Goal: Find contact information: Obtain details needed to contact an individual or organization

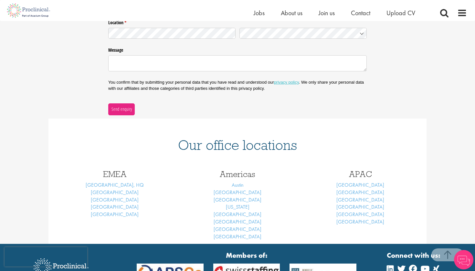
scroll to position [170, 0]
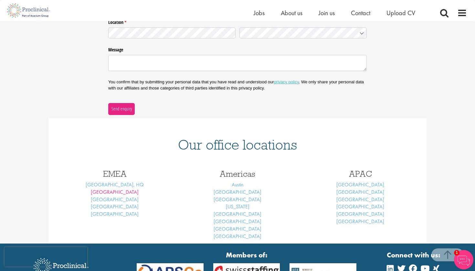
click at [114, 191] on link "[GEOGRAPHIC_DATA]" at bounding box center [115, 192] width 48 height 7
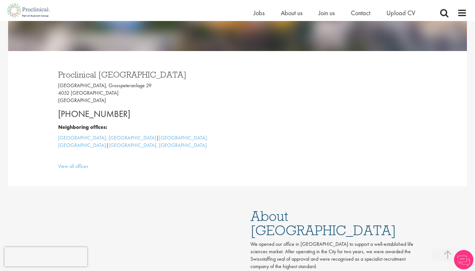
scroll to position [152, 0]
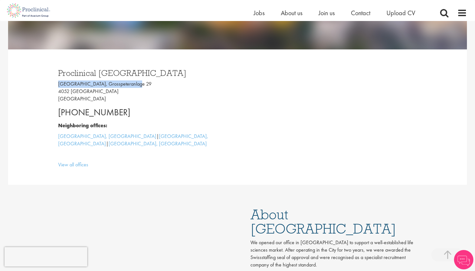
drag, startPoint x: 131, startPoint y: 85, endPoint x: 56, endPoint y: 86, distance: 74.9
click at [56, 86] on div "Proclinical [GEOGRAPHIC_DATA] [GEOGRAPHIC_DATA], [STREET_ADDRESS] [PHONE_NUMBER…" at bounding box center [145, 116] width 184 height 109
copy p "[GEOGRAPHIC_DATA], Grosspeteranlage"
drag, startPoint x: 127, startPoint y: 112, endPoint x: 20, endPoint y: 112, distance: 106.6
click at [20, 112] on div "Proclinical [GEOGRAPHIC_DATA] [GEOGRAPHIC_DATA], [STREET_ADDRESS] [PHONE_NUMBER…" at bounding box center [237, 116] width 459 height 135
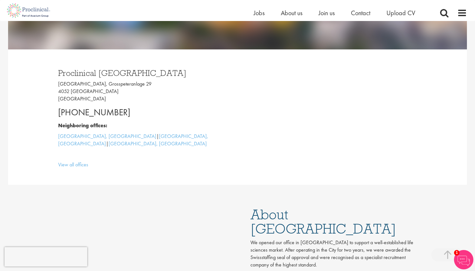
click at [130, 104] on div "Proclinical [GEOGRAPHIC_DATA] [GEOGRAPHIC_DATA], [STREET_ADDRESS] [PHONE_NUMBER…" at bounding box center [145, 116] width 184 height 109
drag, startPoint x: 136, startPoint y: 109, endPoint x: 52, endPoint y: 108, distance: 84.3
click at [52, 108] on div "Proclinical [GEOGRAPHIC_DATA] [GEOGRAPHIC_DATA], [STREET_ADDRESS] [PHONE_NUMBER…" at bounding box center [237, 116] width 378 height 135
drag, startPoint x: 56, startPoint y: 109, endPoint x: 124, endPoint y: 108, distance: 68.2
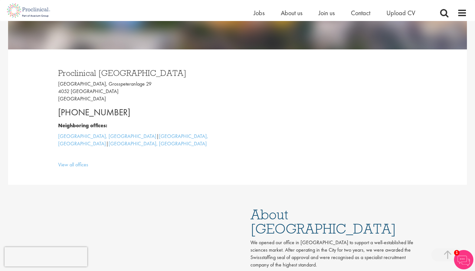
click at [126, 109] on div "Proclinical [GEOGRAPHIC_DATA] [GEOGRAPHIC_DATA], [STREET_ADDRESS] [PHONE_NUMBER…" at bounding box center [145, 116] width 184 height 109
copy p "[PHONE_NUMBER]"
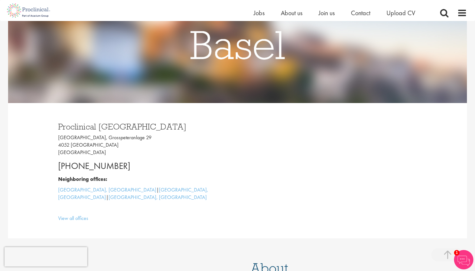
click at [14, 158] on div "Proclinical [GEOGRAPHIC_DATA] [GEOGRAPHIC_DATA], [STREET_ADDRESS] [PHONE_NUMBER…" at bounding box center [237, 170] width 459 height 135
drag, startPoint x: 145, startPoint y: 123, endPoint x: 59, endPoint y: 125, distance: 86.2
click at [59, 125] on h3 "Proclinical [GEOGRAPHIC_DATA]" at bounding box center [145, 126] width 174 height 8
copy h3 "Proclinical [GEOGRAPHIC_DATA]"
